Goal: Transaction & Acquisition: Obtain resource

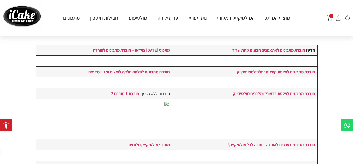
scroll to position [105, 0]
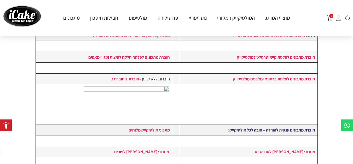
click at [263, 129] on strong "חוברת מתכונים ענקית להורדה – חובה לכל מולטיקייק!" at bounding box center [271, 130] width 87 height 6
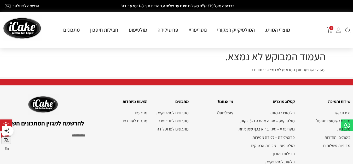
click at [72, 132] on input "Email" at bounding box center [43, 135] width 85 height 9
type input "**********"
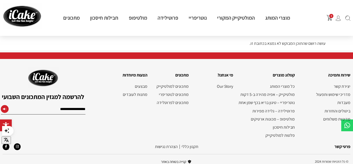
scroll to position [30, 0]
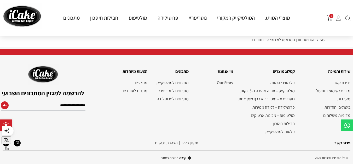
click at [5, 103] on button "submit" at bounding box center [4, 106] width 5 height 10
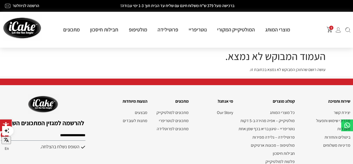
scroll to position [0, 0]
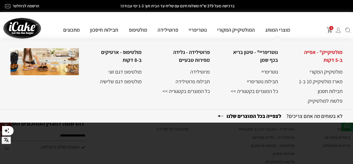
click at [333, 55] on link "מולטיקייק® - אפייה ב-5 דקות" at bounding box center [323, 56] width 38 height 15
